Goal: Transaction & Acquisition: Book appointment/travel/reservation

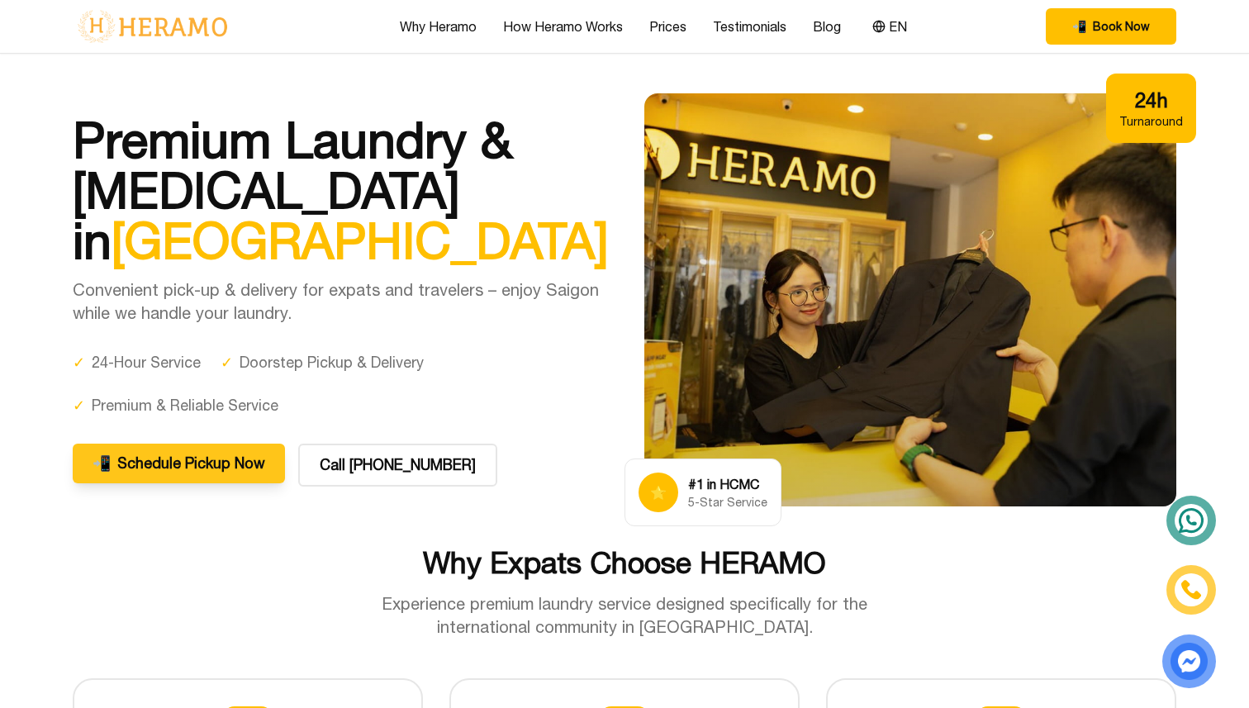
click at [154, 460] on font "Schedule Pickup Now" at bounding box center [191, 462] width 148 height 17
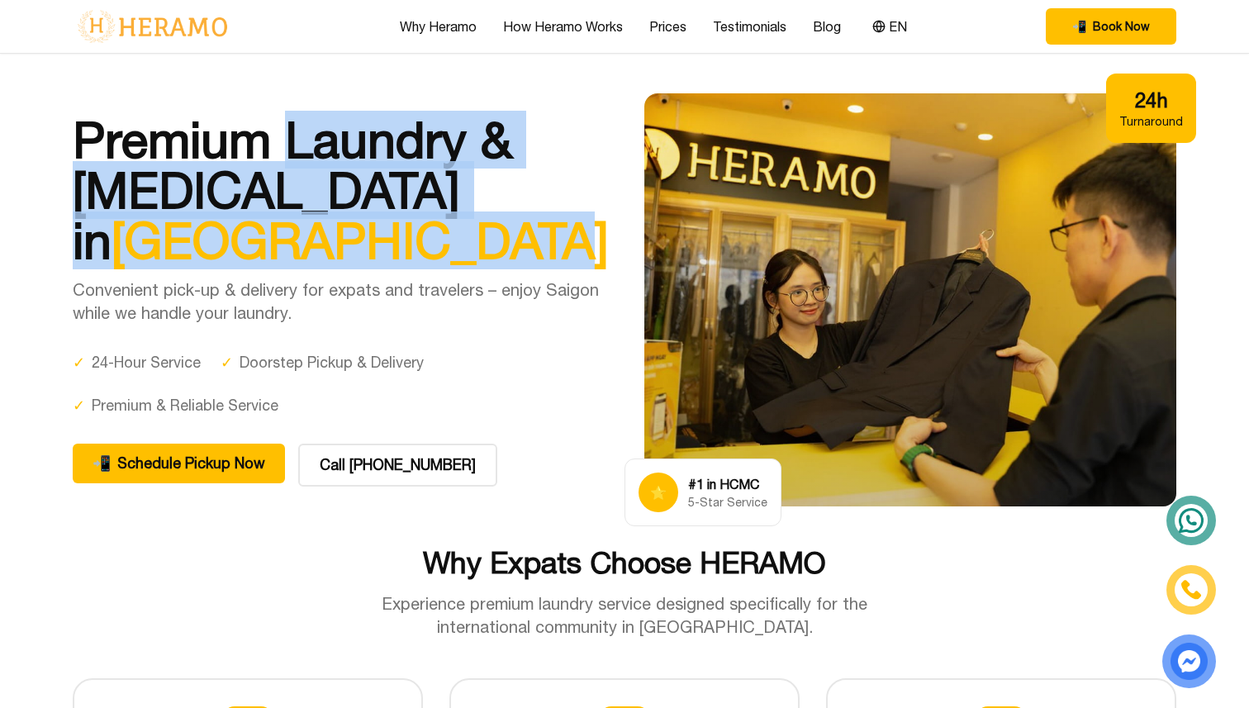
drag, startPoint x: 287, startPoint y: 136, endPoint x: 287, endPoint y: 249, distance: 112.3
click at [287, 249] on h1 "Premium Laundry & [MEDICAL_DATA] in [GEOGRAPHIC_DATA]" at bounding box center [339, 189] width 532 height 151
click at [1193, 650] on img at bounding box center [1188, 661] width 43 height 44
click at [1201, 526] on icon at bounding box center [1191, 520] width 30 height 30
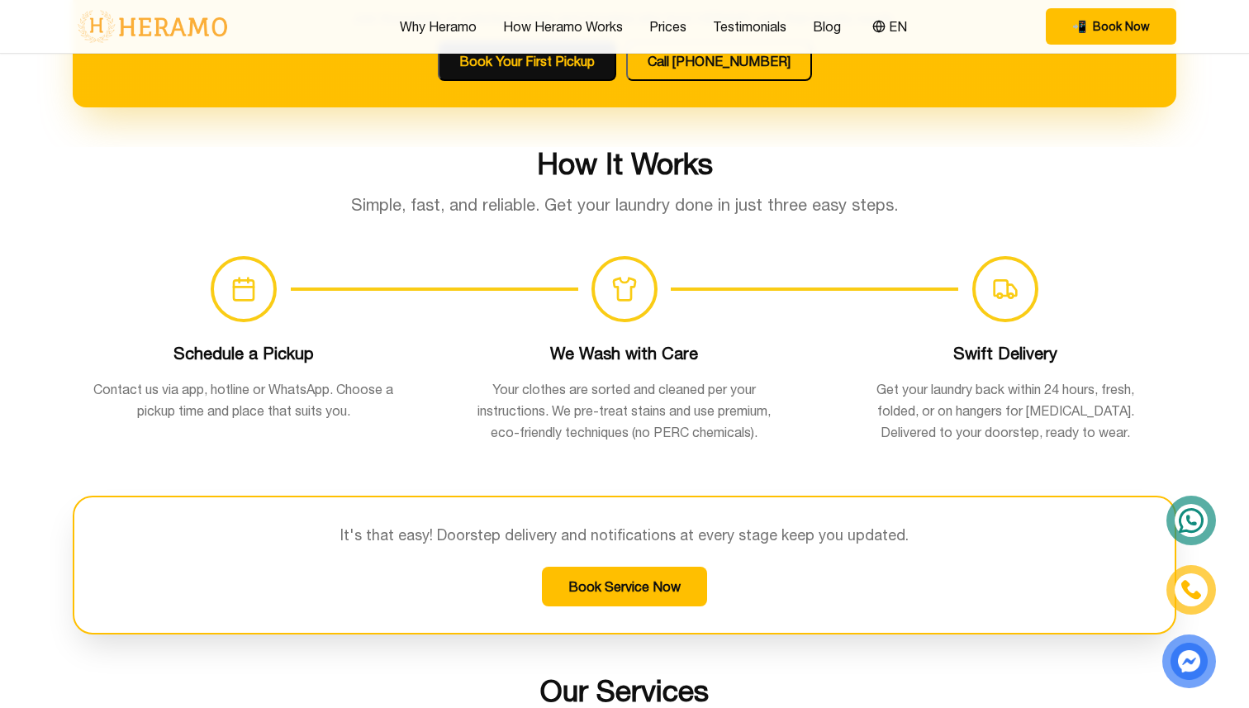
scroll to position [1000, 0]
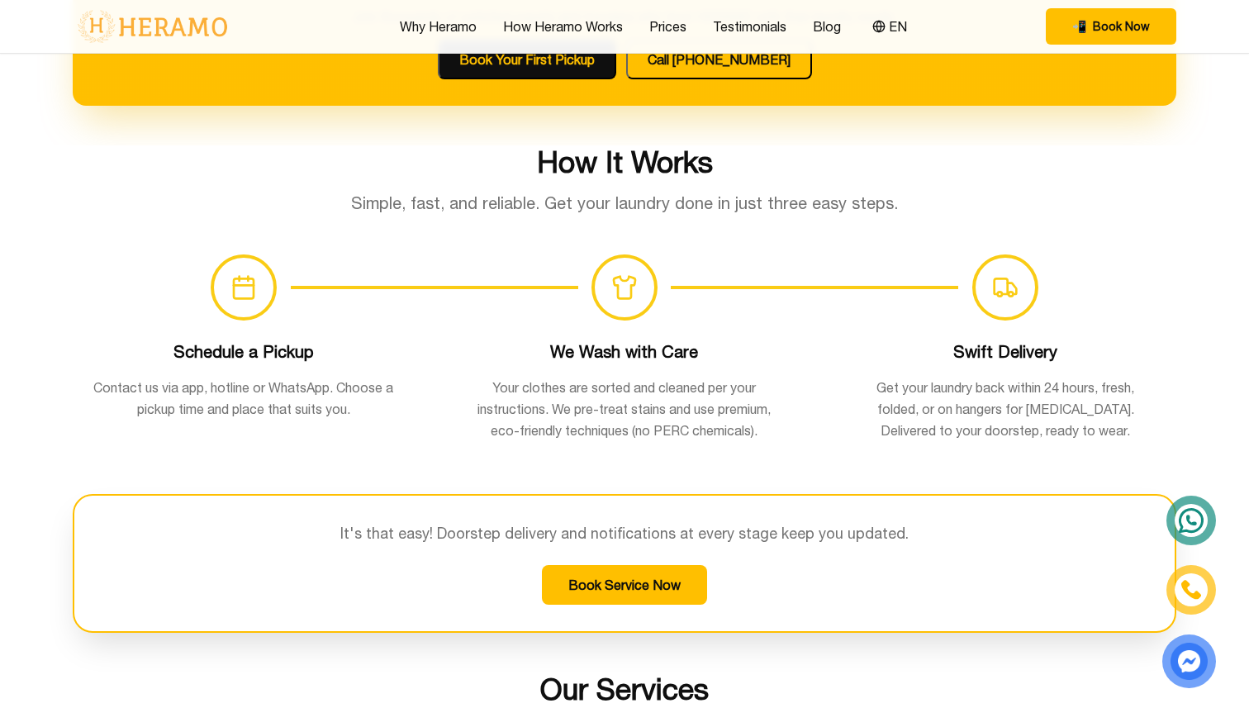
click at [641, 572] on button "Book Service Now" at bounding box center [624, 585] width 165 height 40
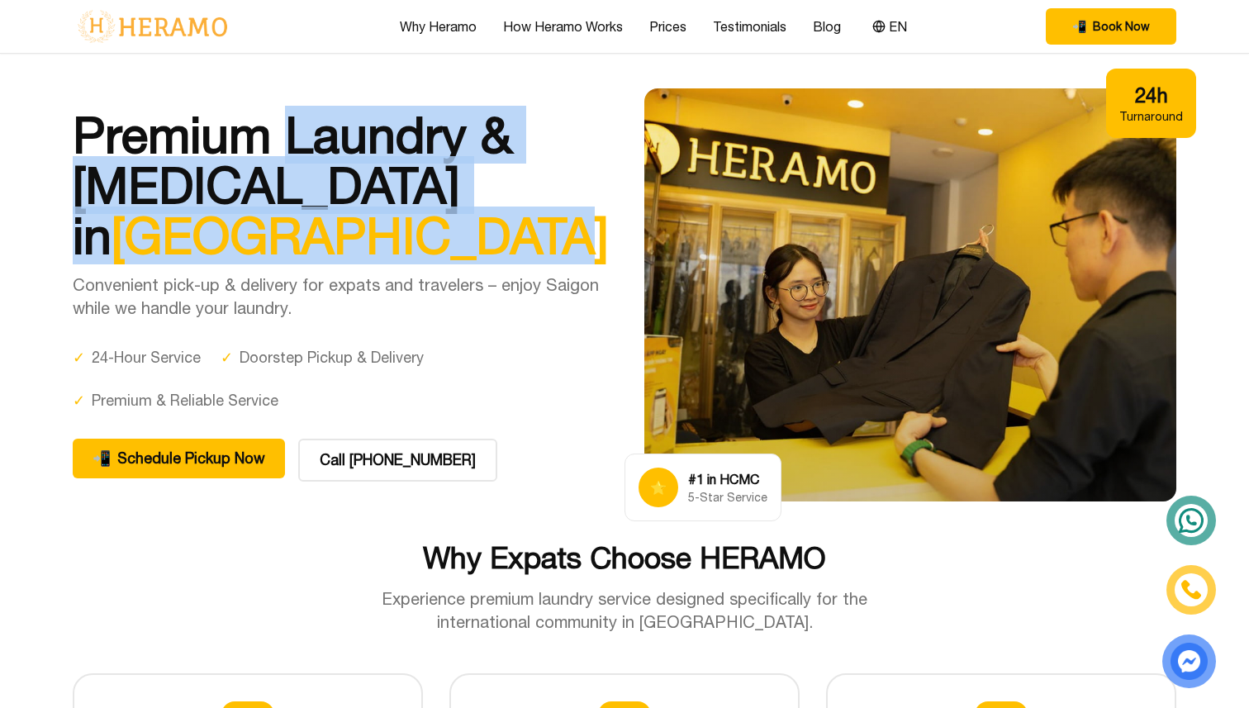
scroll to position [0, 0]
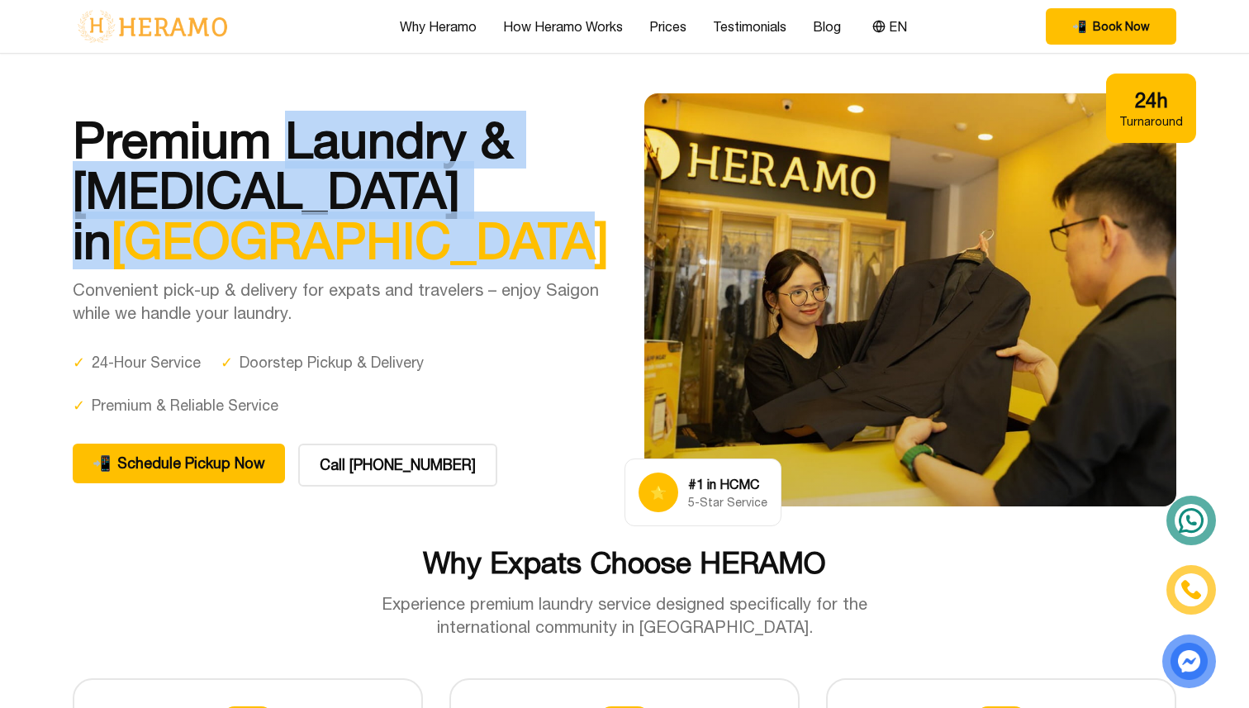
click at [1199, 591] on img at bounding box center [1191, 590] width 20 height 20
click at [214, 467] on font "Schedule Pickup Now" at bounding box center [191, 462] width 148 height 17
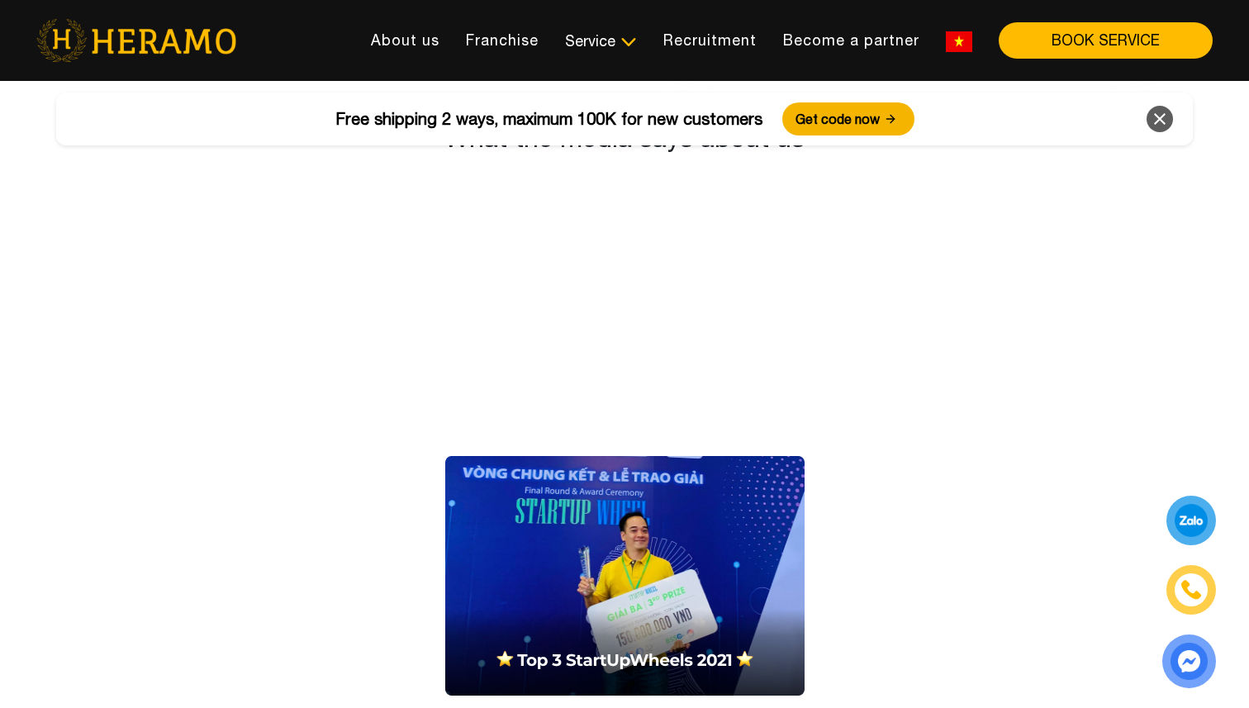
scroll to position [3010, 0]
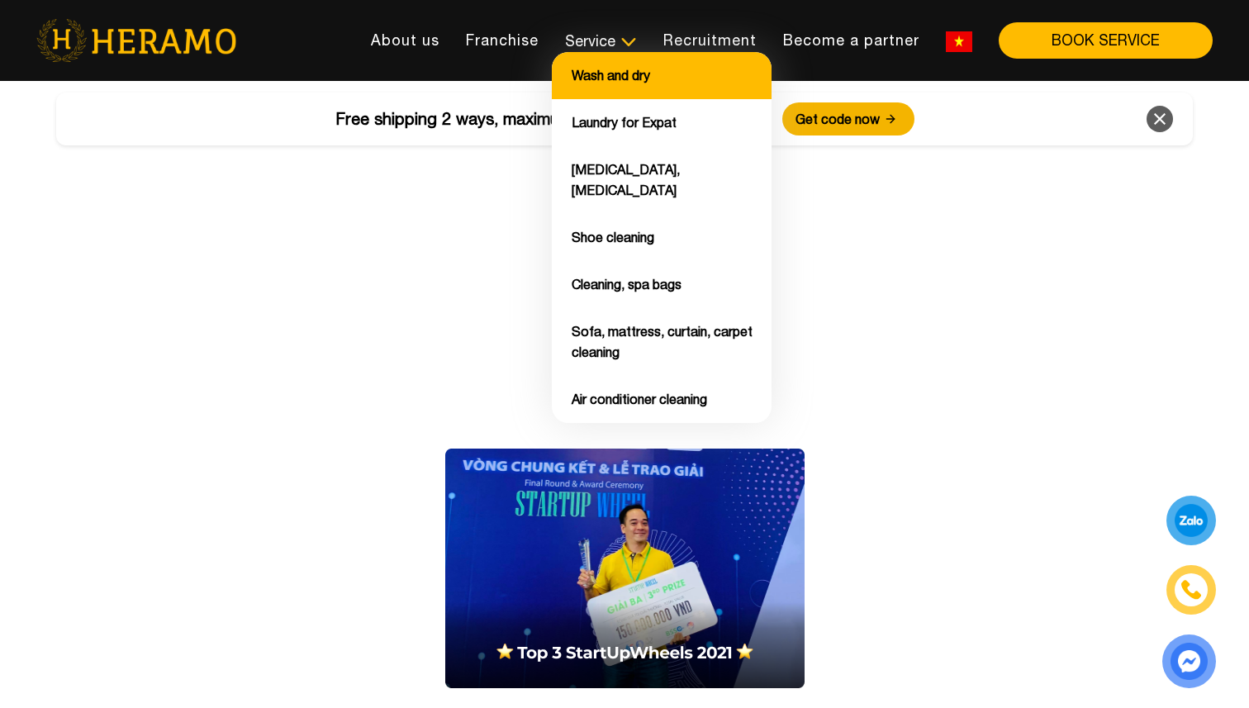
click at [633, 73] on font "Wash and dry" at bounding box center [610, 75] width 78 height 15
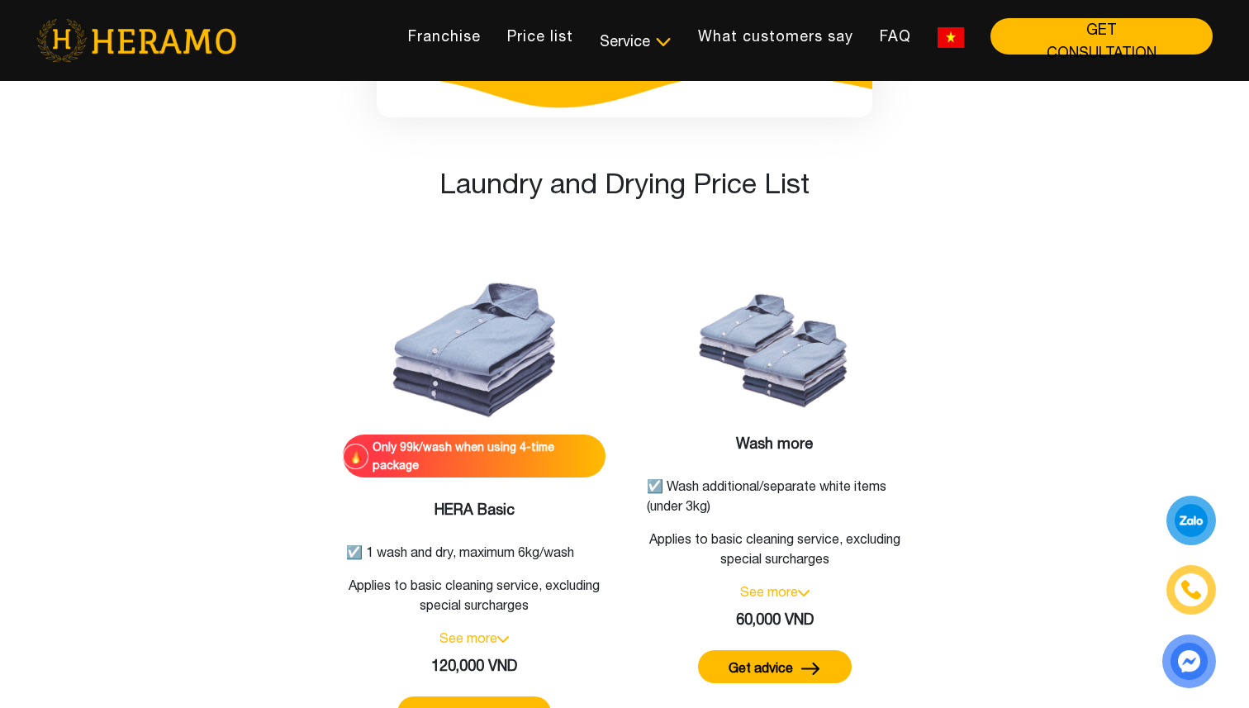
scroll to position [1997, 0]
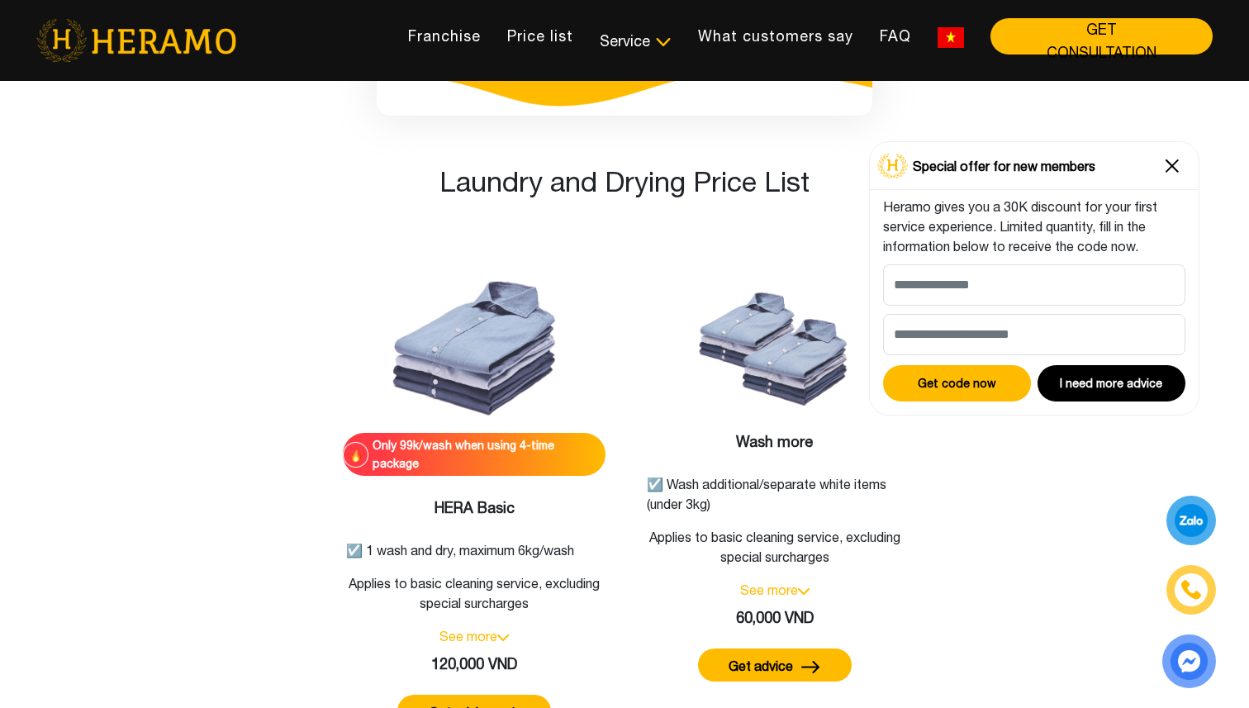
click at [1148, 574] on div "Laundry and Drying Price List Only 99k/wash when using 4-time package HERA Basi…" at bounding box center [624, 461] width 1222 height 592
click at [1031, 495] on div "Only 99k/wash when using 4-time package HERA Basic ☑️ 1 wash and dry, maximum 6…" at bounding box center [624, 481] width 941 height 552
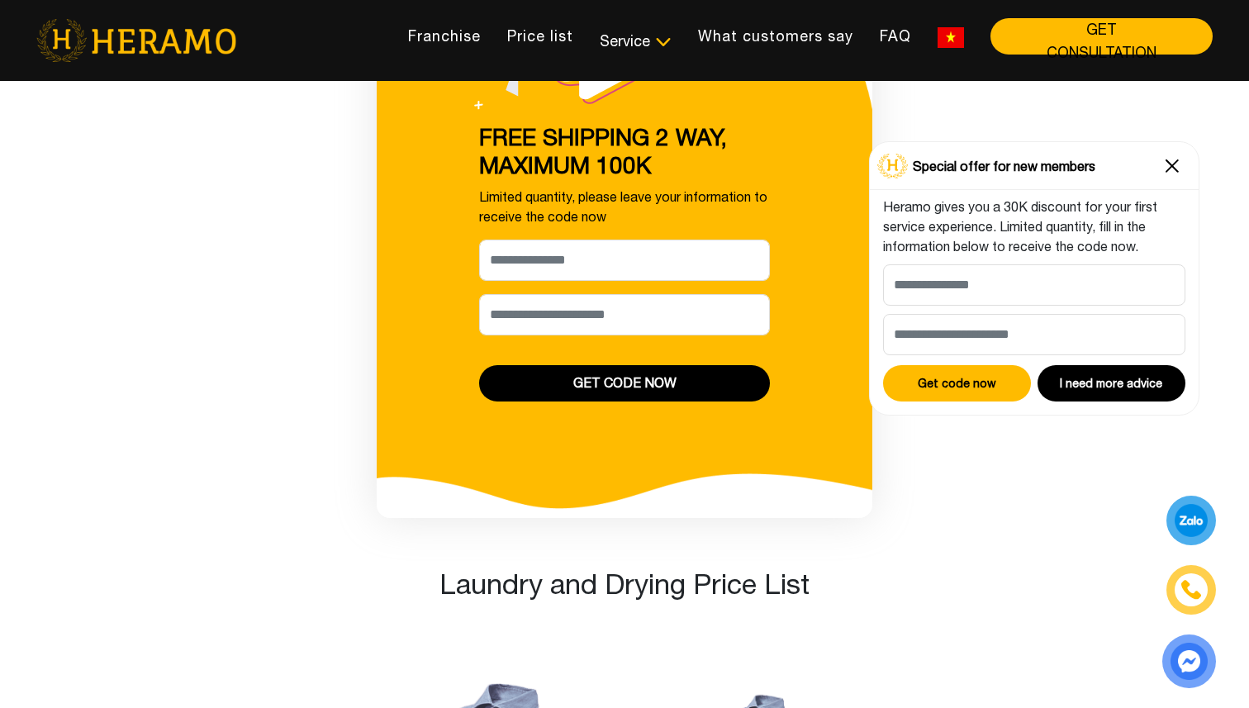
scroll to position [1539, 0]
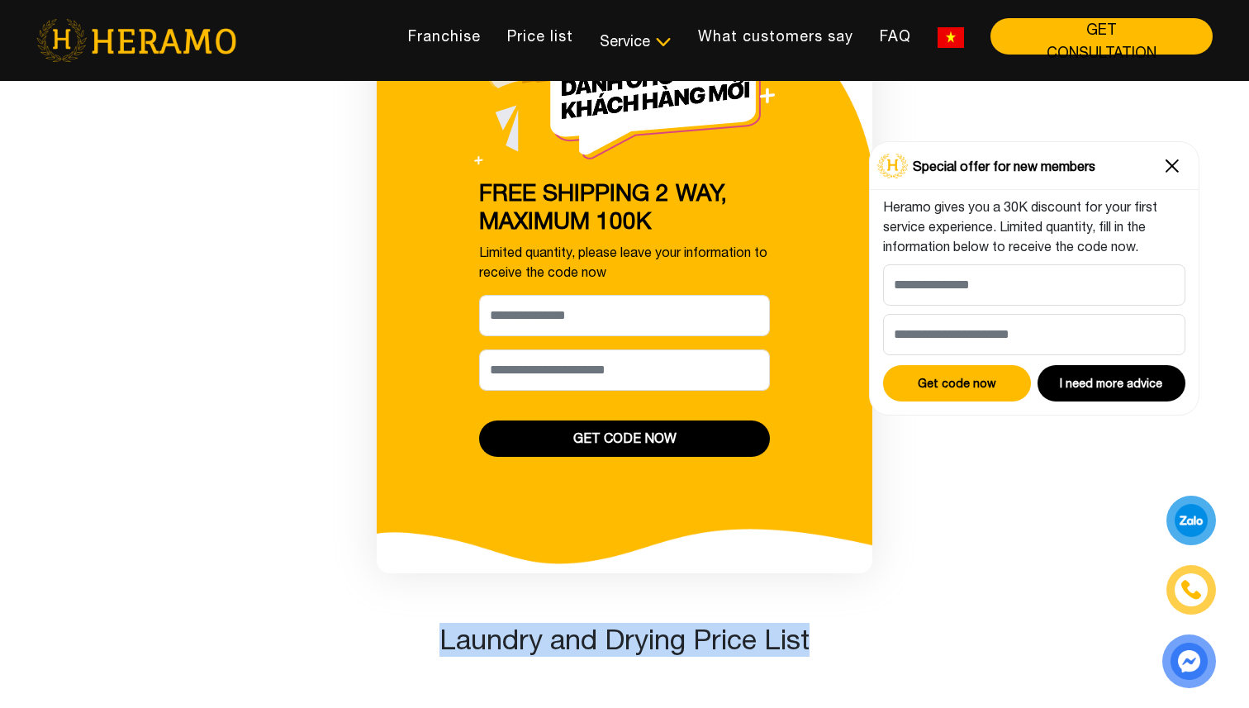
drag, startPoint x: 826, startPoint y: 626, endPoint x: 421, endPoint y: 620, distance: 404.7
click at [421, 623] on div "Laundry and Drying Price List" at bounding box center [624, 643] width 1222 height 40
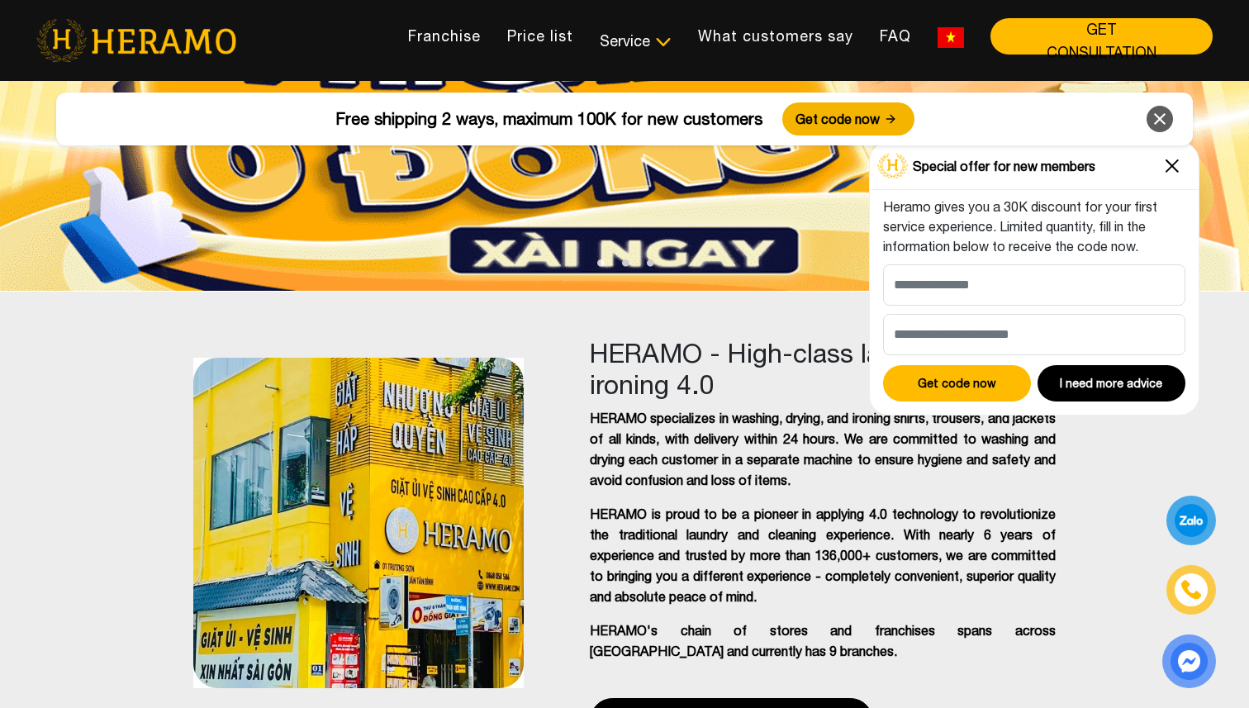
scroll to position [79, 0]
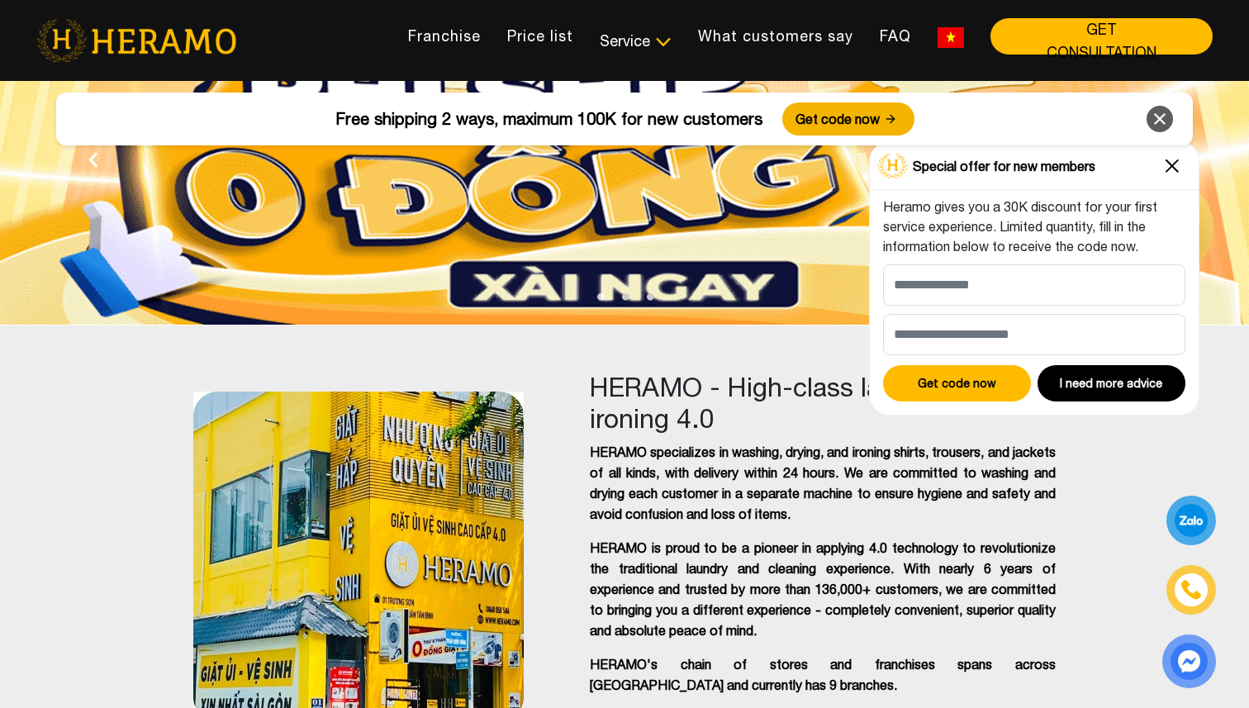
click at [1169, 167] on img at bounding box center [1172, 166] width 26 height 26
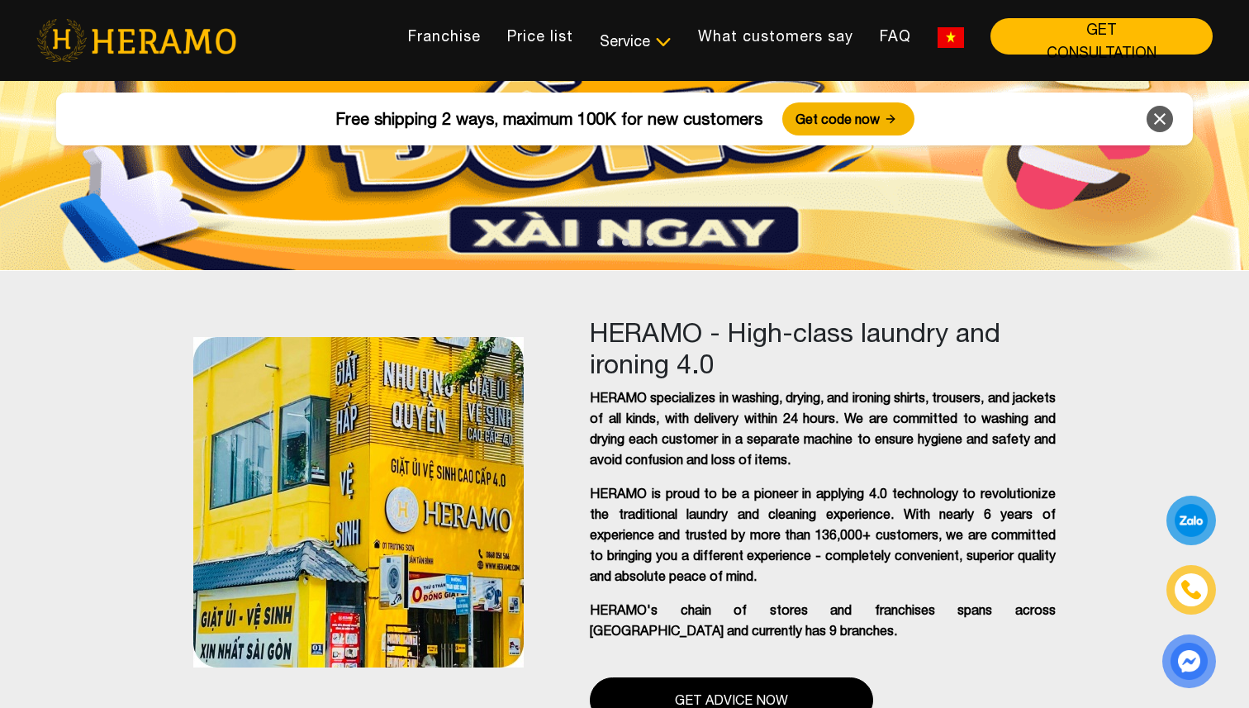
scroll to position [178, 0]
